Goal: Transaction & Acquisition: Purchase product/service

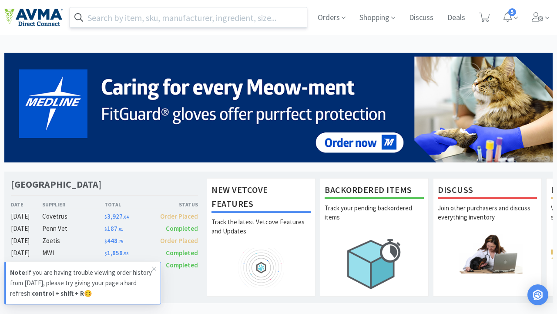
click at [264, 14] on input "text" at bounding box center [188, 17] width 237 height 20
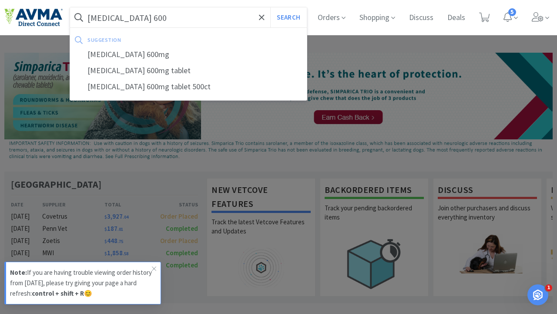
type input "[MEDICAL_DATA] 600"
click at [270, 7] on button "Search" at bounding box center [288, 17] width 36 height 20
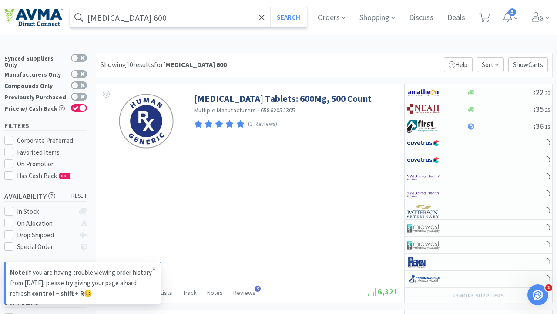
select select "6"
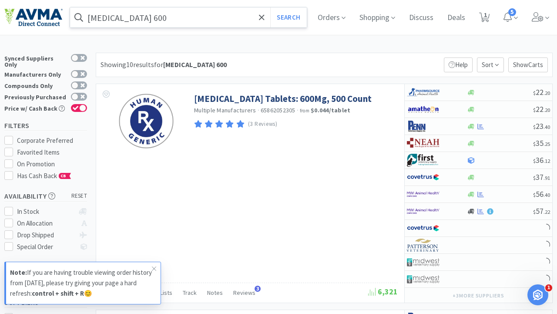
click at [227, 15] on input "[MEDICAL_DATA] 600" at bounding box center [188, 17] width 237 height 20
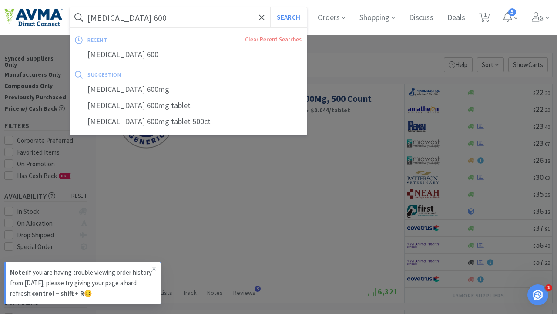
click at [250, 189] on div at bounding box center [278, 157] width 557 height 314
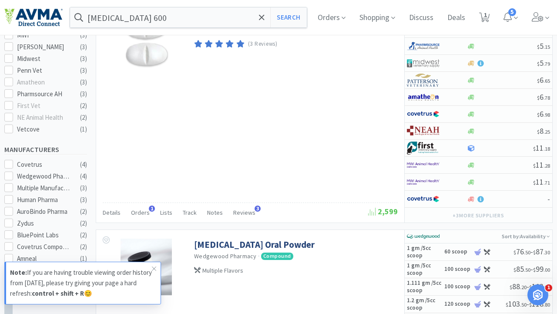
scroll to position [307, 0]
